Goal: Navigation & Orientation: Find specific page/section

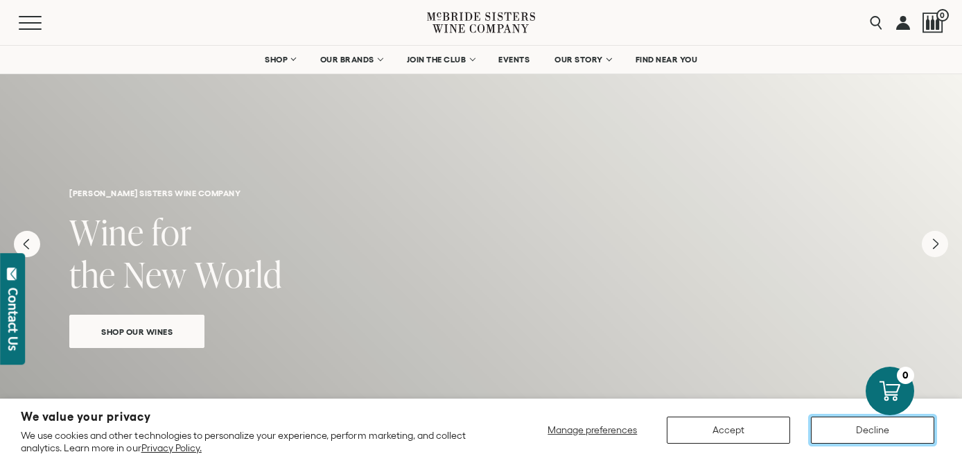
click at [851, 433] on button "Decline" at bounding box center [872, 430] width 123 height 27
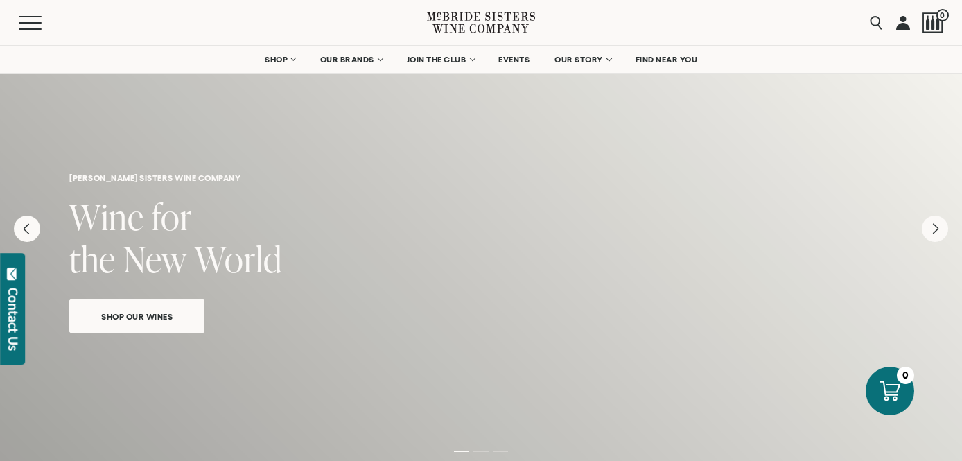
scroll to position [17, 0]
click at [520, 61] on span "EVENTS" at bounding box center [513, 60] width 31 height 10
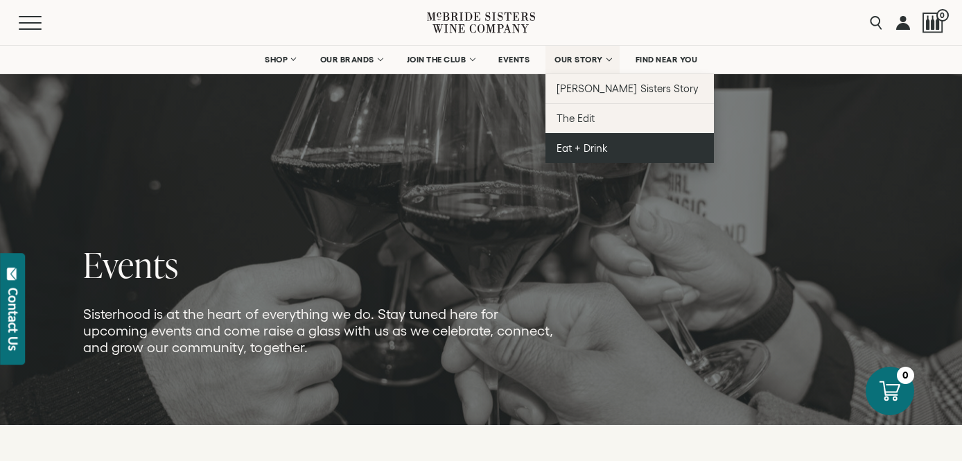
click at [603, 148] on span "Eat + Drink" at bounding box center [582, 148] width 51 height 12
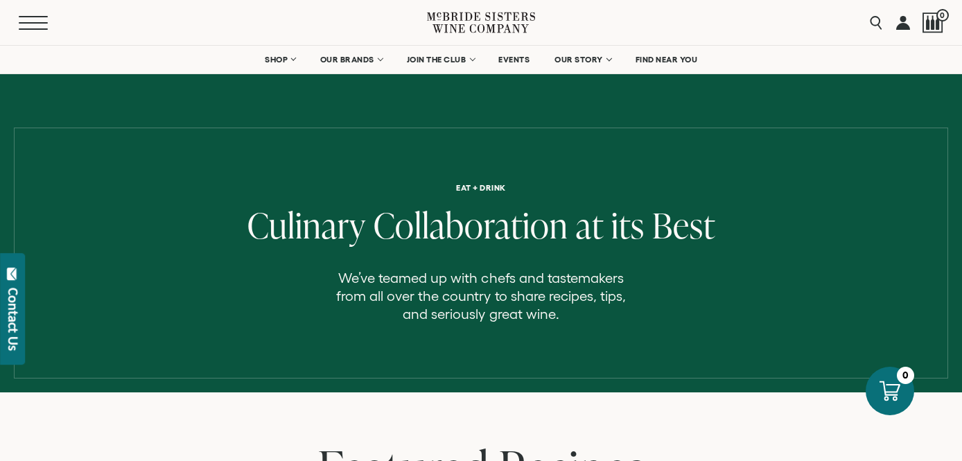
click at [25, 17] on button "Menu" at bounding box center [44, 23] width 50 height 14
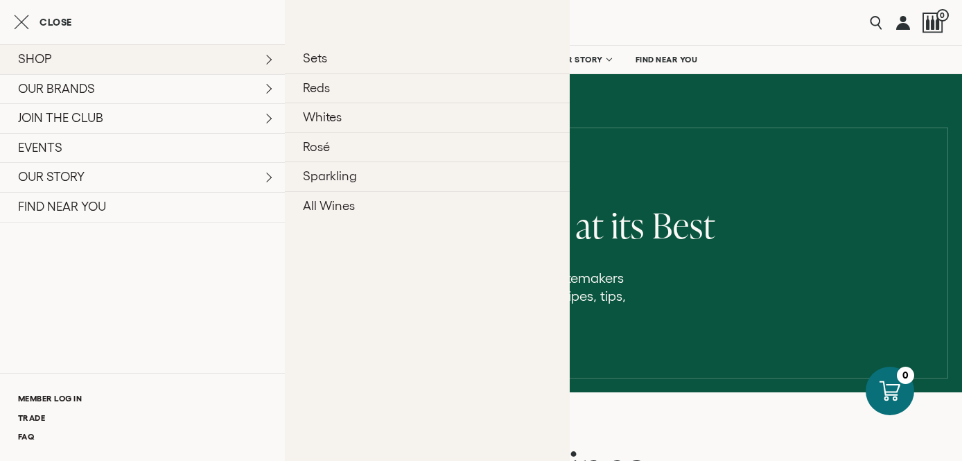
click at [41, 55] on link "SHOP" at bounding box center [142, 59] width 285 height 30
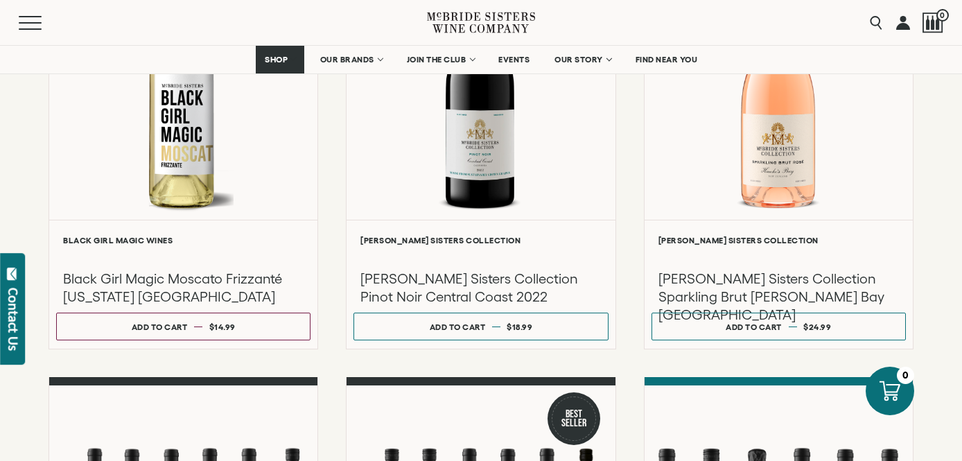
scroll to position [764, 0]
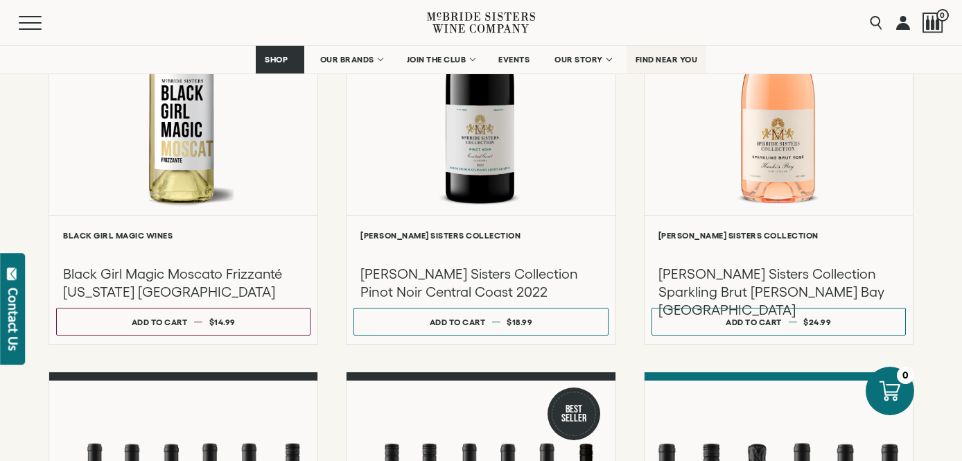
click at [693, 60] on span "FIND NEAR YOU" at bounding box center [667, 60] width 62 height 10
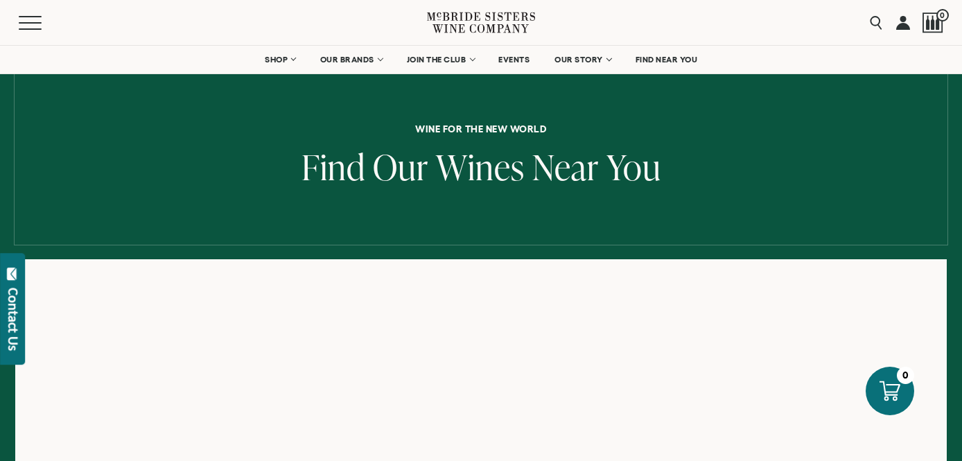
scroll to position [83, 0]
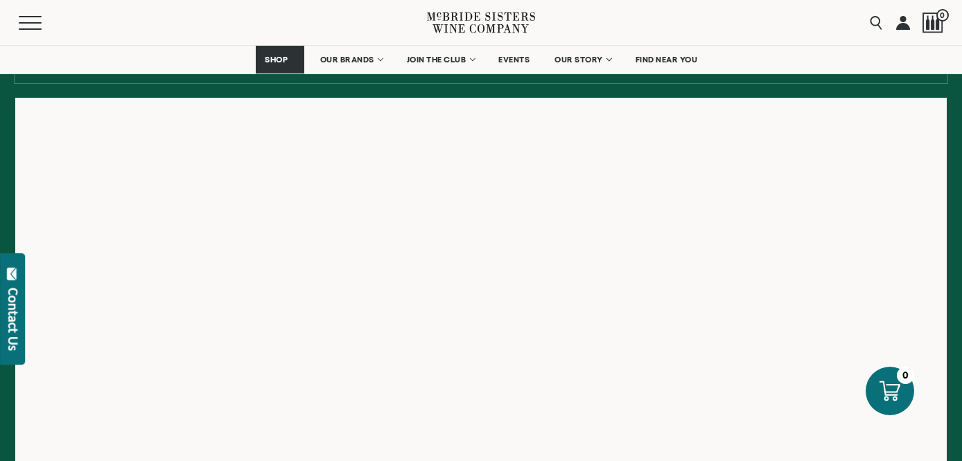
scroll to position [223, 0]
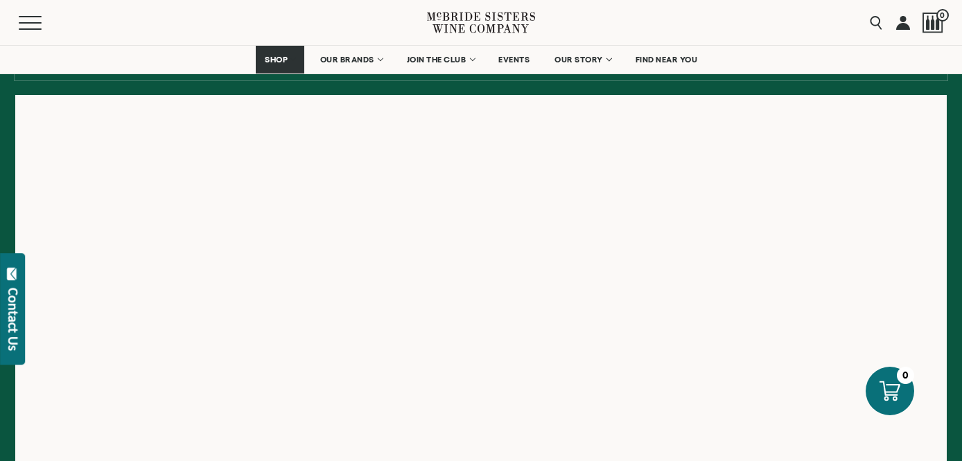
scroll to position [228, 0]
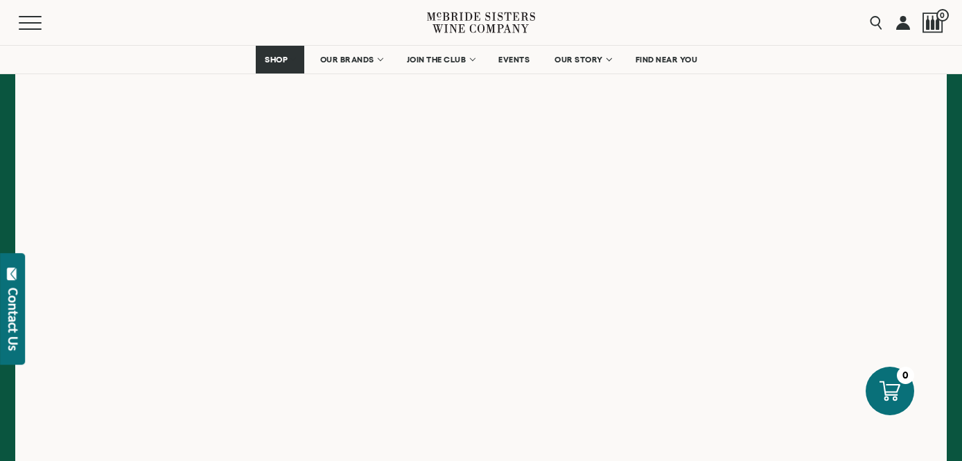
scroll to position [254, 0]
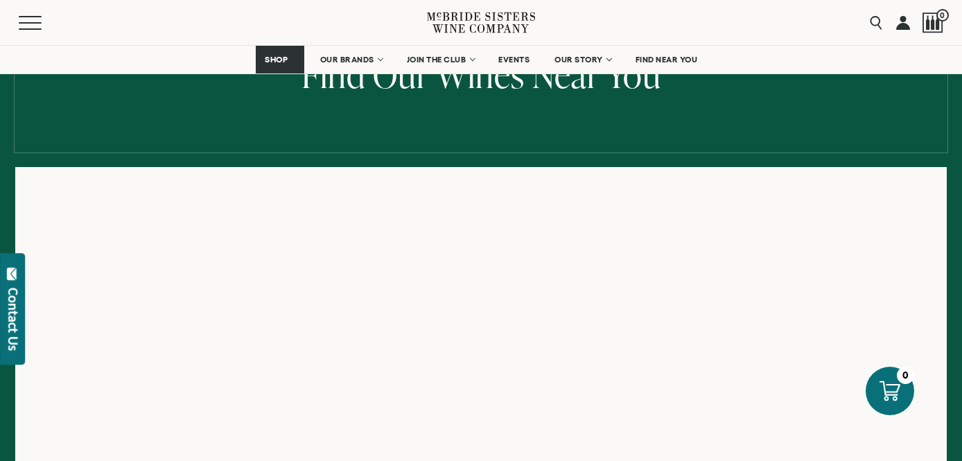
scroll to position [148, 0]
